Goal: Task Accomplishment & Management: Manage account settings

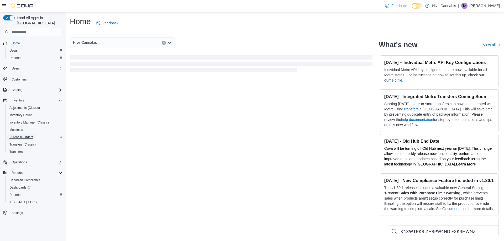
click at [23, 135] on span "Purchase Orders" at bounding box center [21, 137] width 24 height 4
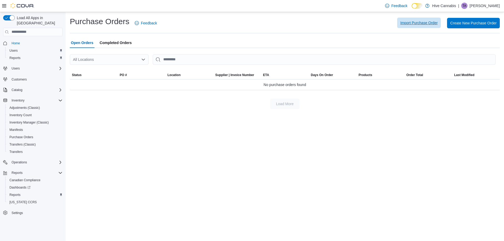
click at [426, 24] on span "Import Purchase Order" at bounding box center [419, 22] width 37 height 5
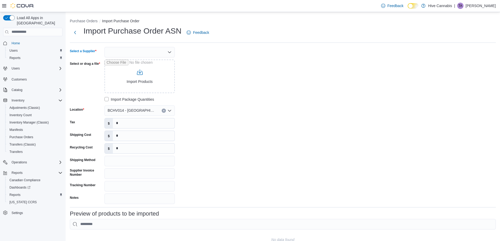
click at [148, 50] on div at bounding box center [140, 52] width 70 height 11
click at [122, 62] on span "BCLDB" at bounding box center [143, 61] width 58 height 5
click at [143, 74] on input "Select or drag a file" at bounding box center [140, 77] width 70 height 34
type input "**********"
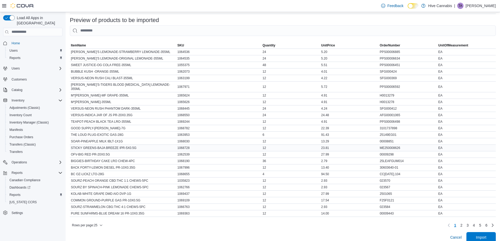
scroll to position [199, 0]
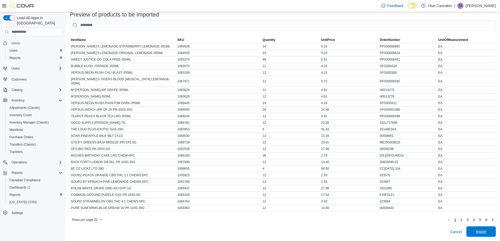
click at [487, 228] on span "Import" at bounding box center [481, 232] width 23 height 11
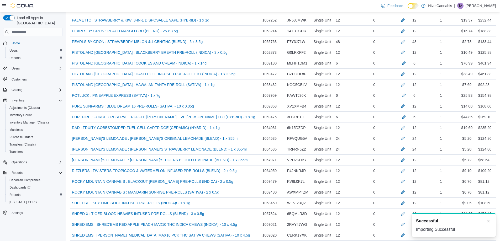
scroll to position [1432, 0]
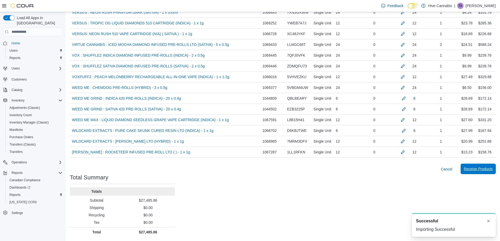
click at [480, 168] on span "Receive Products" at bounding box center [478, 169] width 29 height 5
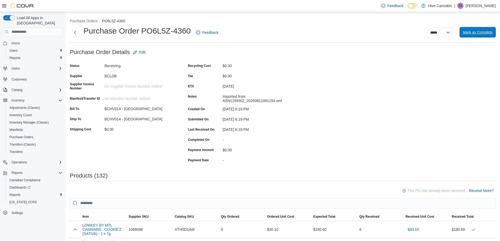
click at [483, 32] on span "Mark as Complete" at bounding box center [478, 32] width 30 height 5
